Goal: Information Seeking & Learning: Learn about a topic

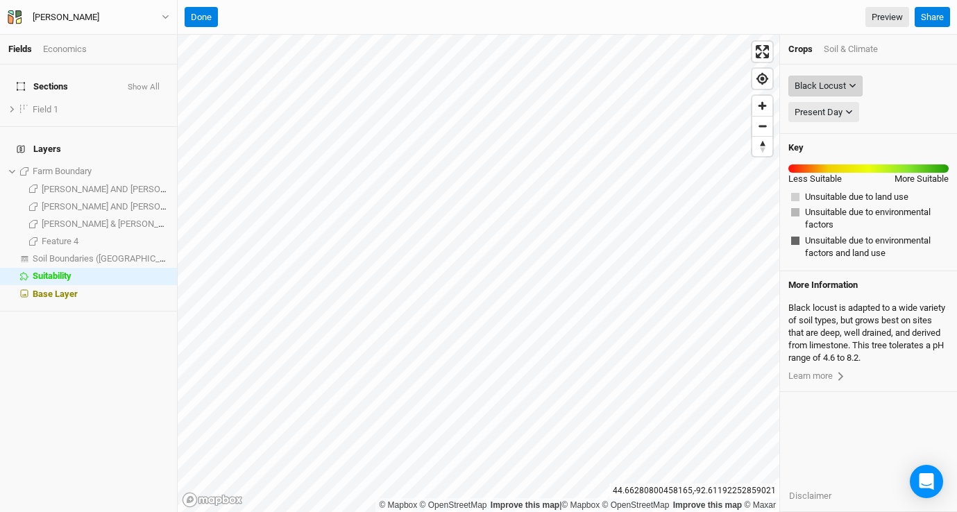
click at [836, 83] on div "Black Locust" at bounding box center [820, 86] width 51 height 14
click at [853, 47] on div "Soil & Climate" at bounding box center [851, 49] width 54 height 12
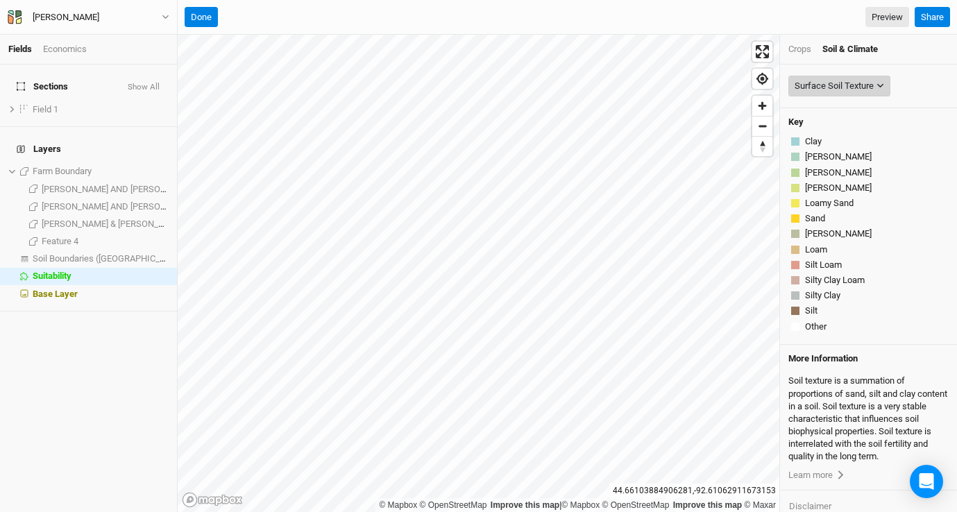
click at [840, 87] on div "Surface Soil Texture" at bounding box center [834, 86] width 79 height 14
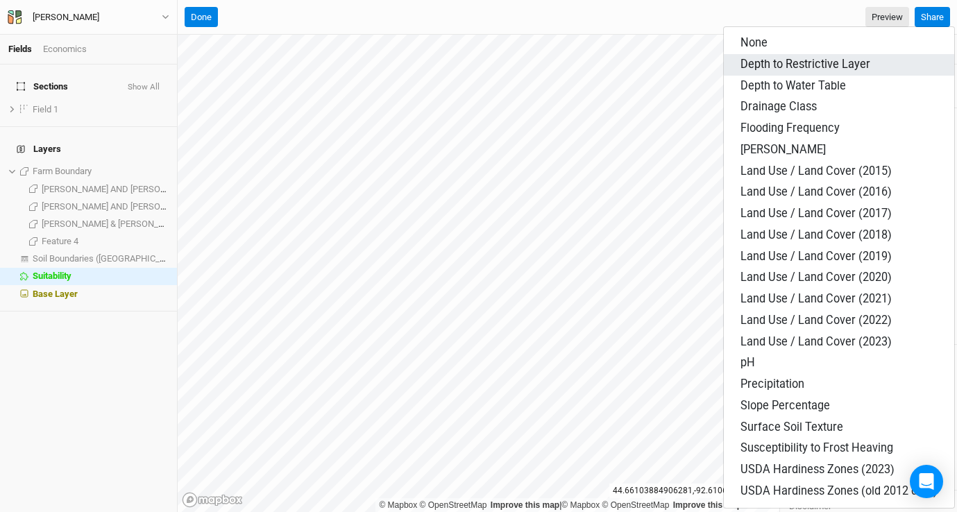
click at [830, 68] on span "Depth to Restrictive Layer" at bounding box center [806, 64] width 130 height 13
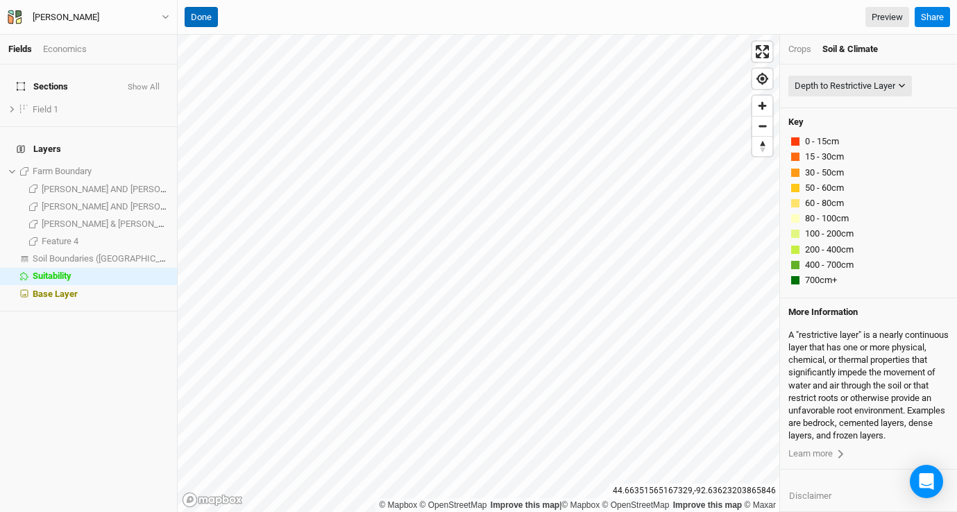
click at [194, 19] on button "Done" at bounding box center [201, 17] width 33 height 21
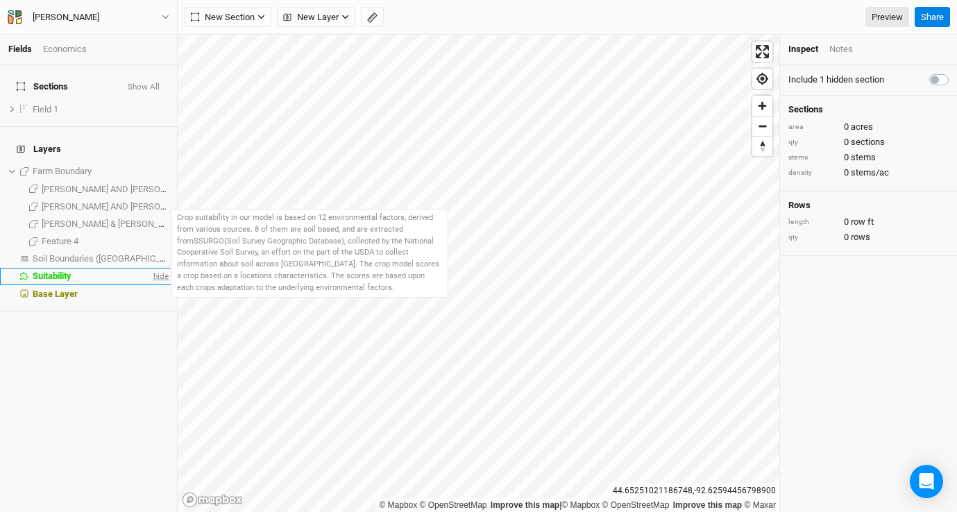
click at [151, 268] on span "hide" at bounding box center [160, 276] width 18 height 17
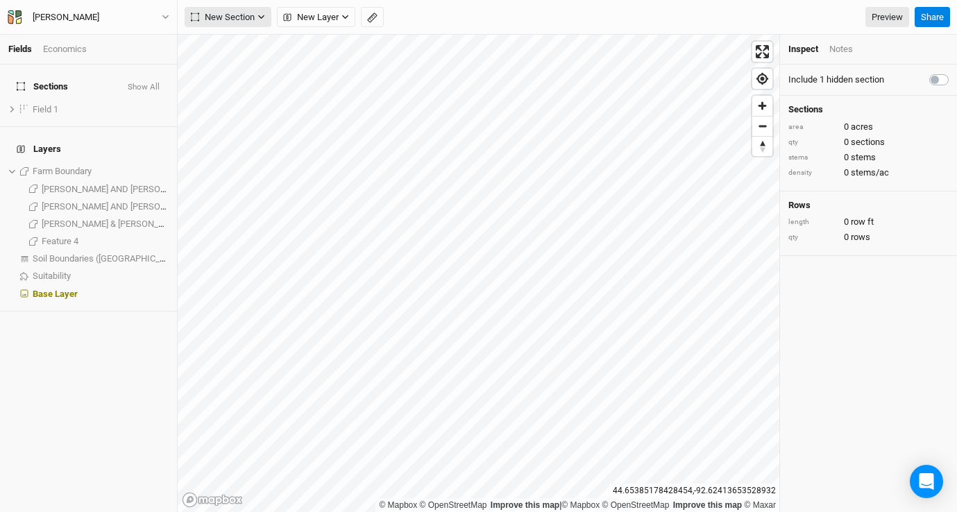
click at [231, 18] on span "New Section" at bounding box center [223, 17] width 64 height 14
click at [221, 42] on div "Grid" at bounding box center [225, 46] width 21 height 16
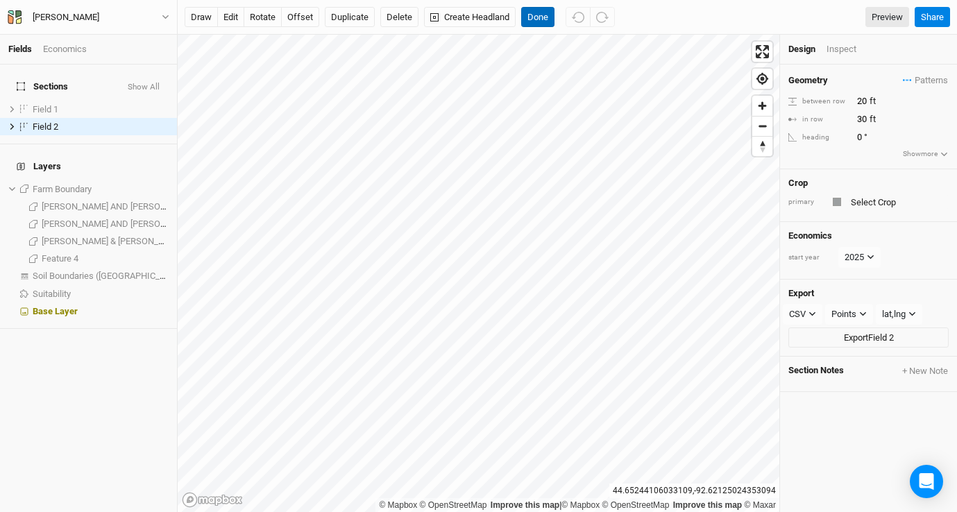
click at [539, 17] on button "Done" at bounding box center [537, 17] width 33 height 21
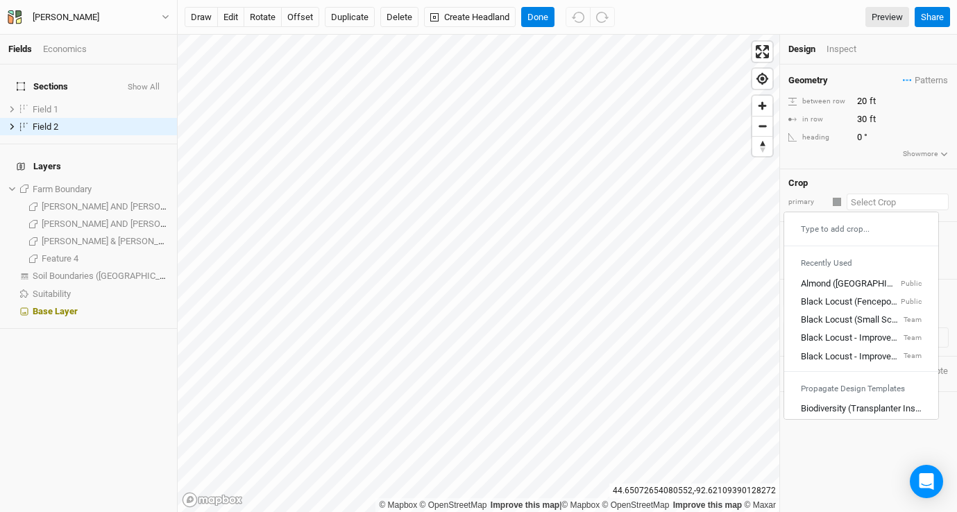
click at [898, 203] on input "text" at bounding box center [898, 202] width 102 height 17
click at [864, 317] on div "Black Locust (Small Scale, Fenceposts Only)" at bounding box center [851, 321] width 100 height 12
type input "15"
type input "7.5"
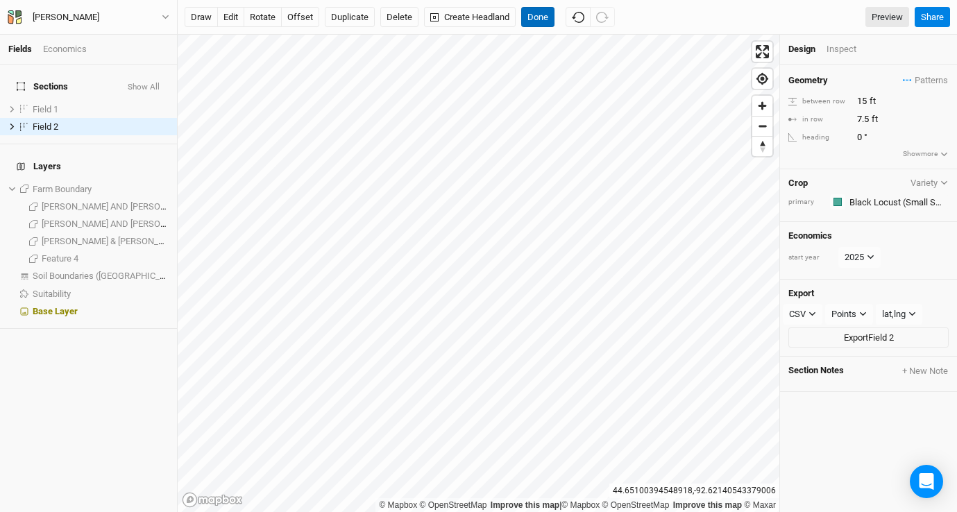
click at [540, 10] on button "Done" at bounding box center [537, 17] width 33 height 21
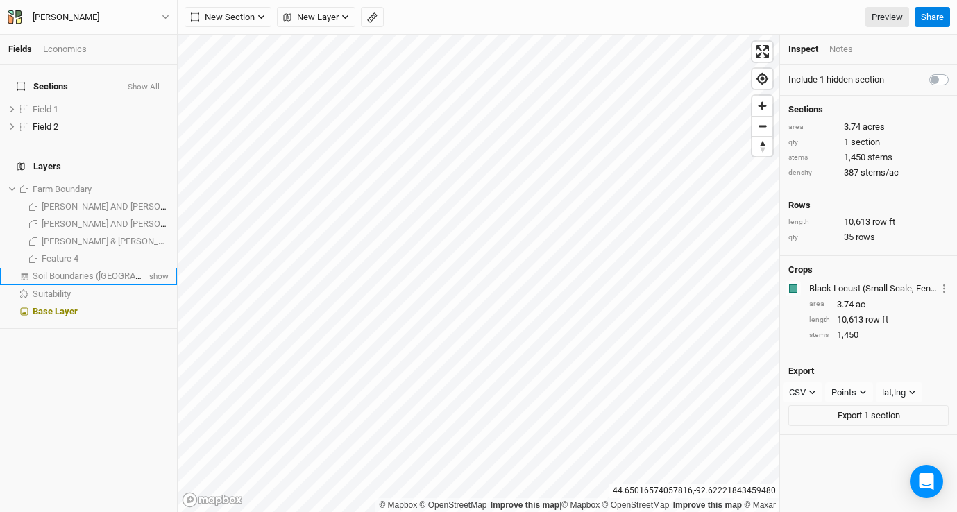
click at [149, 268] on span "show" at bounding box center [158, 276] width 22 height 17
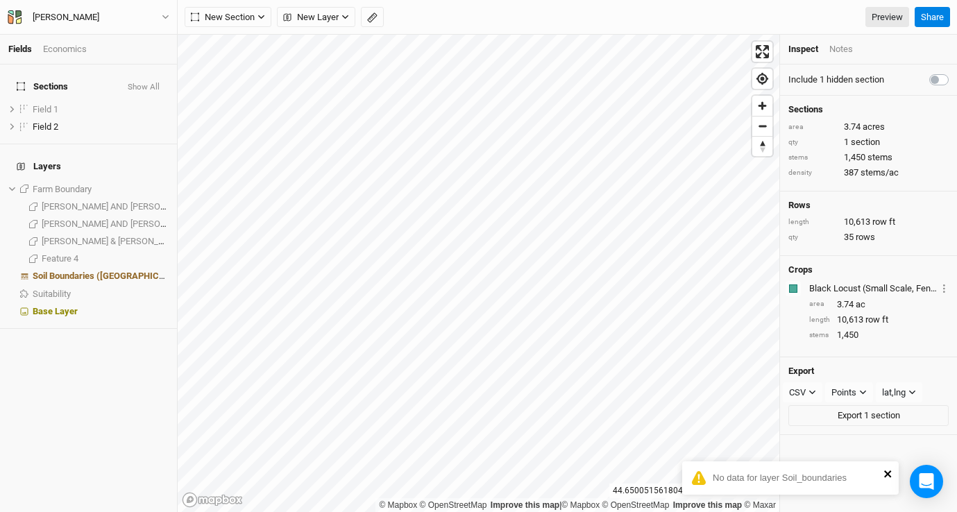
click at [885, 471] on icon "close" at bounding box center [888, 474] width 7 height 7
click at [307, 10] on button "New Layer" at bounding box center [316, 17] width 78 height 21
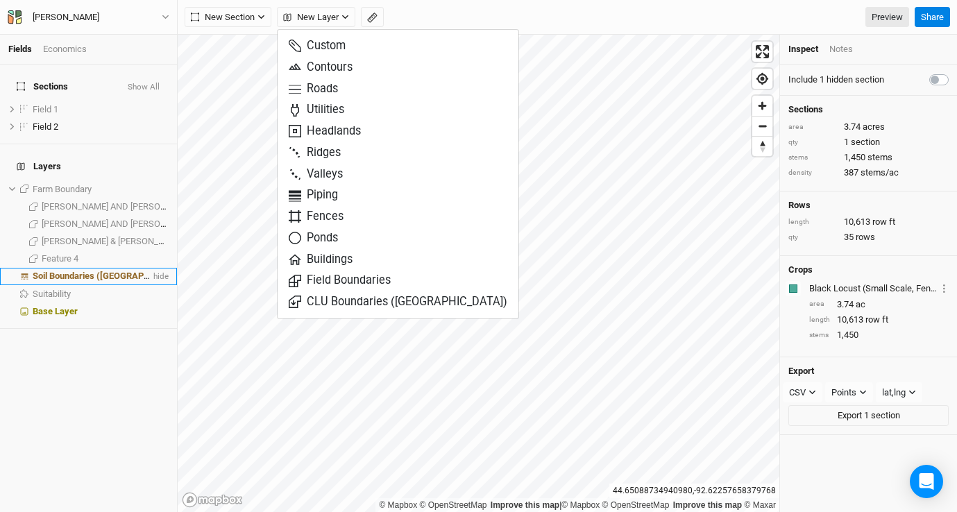
click at [87, 271] on span "Soil Boundaries ([GEOGRAPHIC_DATA])" at bounding box center [112, 276] width 159 height 10
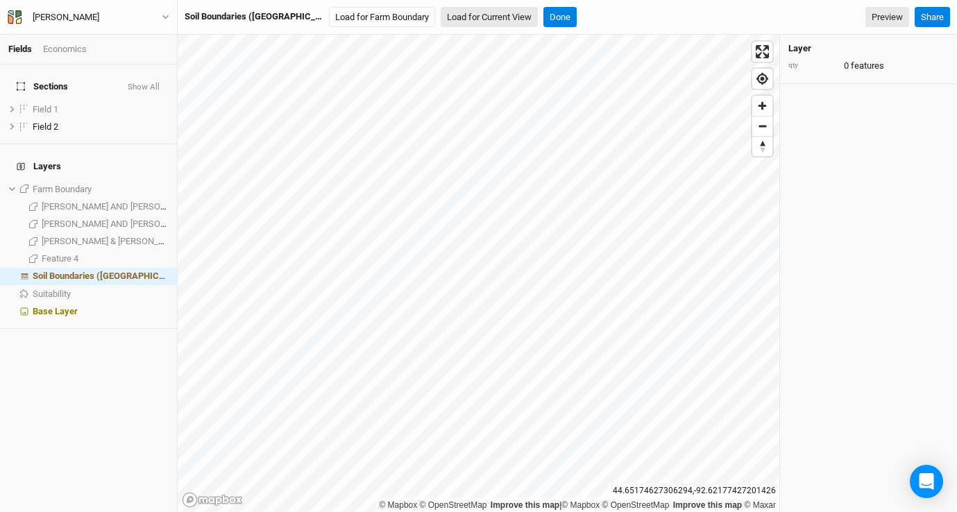
click at [444, 20] on button "Load for Current View" at bounding box center [489, 17] width 97 height 21
